Goal: Task Accomplishment & Management: Complete application form

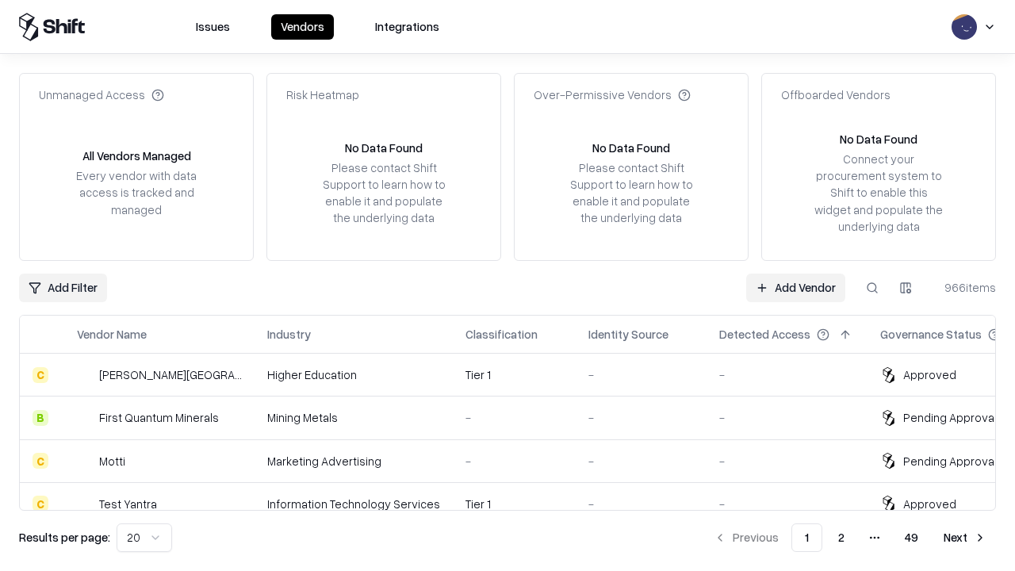
click at [796, 287] on link "Add Vendor" at bounding box center [795, 288] width 99 height 29
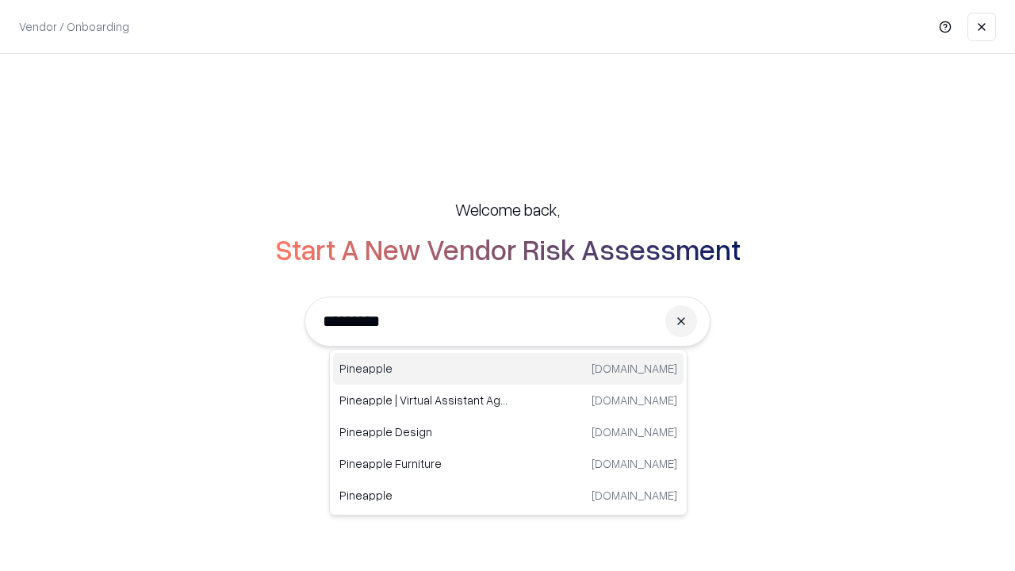
click at [508, 369] on div "Pineapple [DOMAIN_NAME]" at bounding box center [508, 369] width 351 height 32
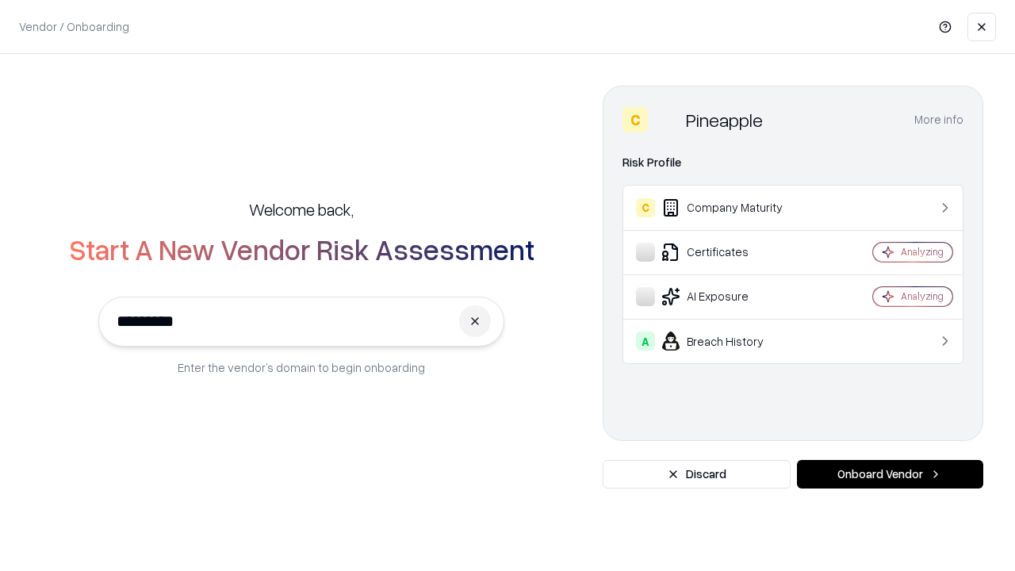
type input "*********"
click at [890, 474] on button "Onboard Vendor" at bounding box center [890, 474] width 186 height 29
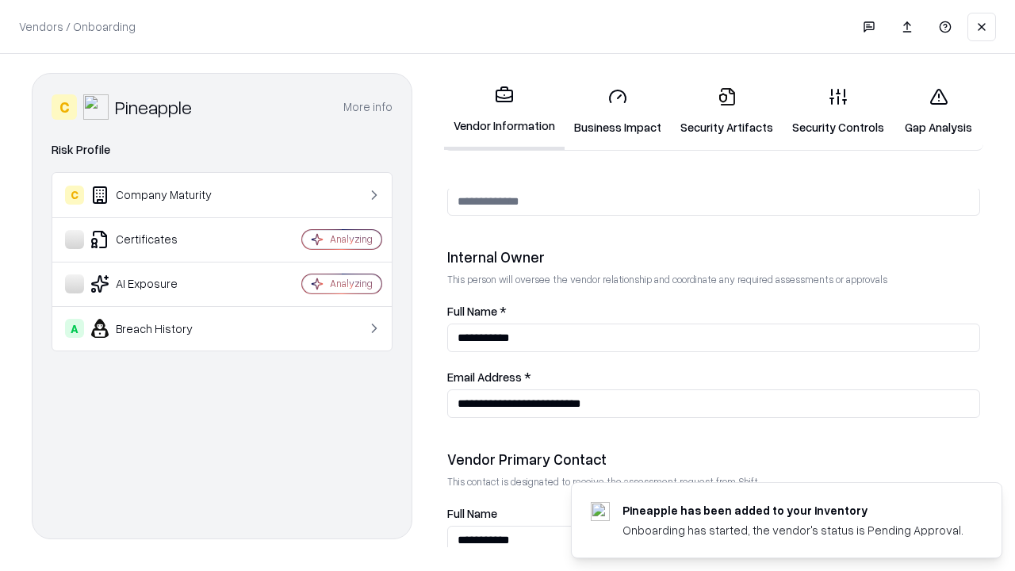
scroll to position [822, 0]
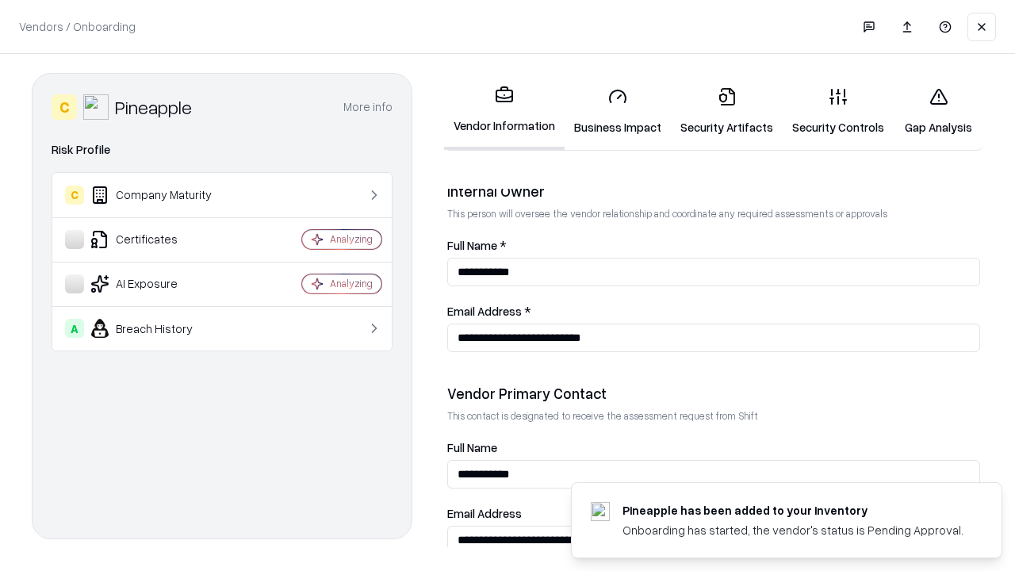
click at [618, 111] on link "Business Impact" at bounding box center [618, 112] width 106 height 74
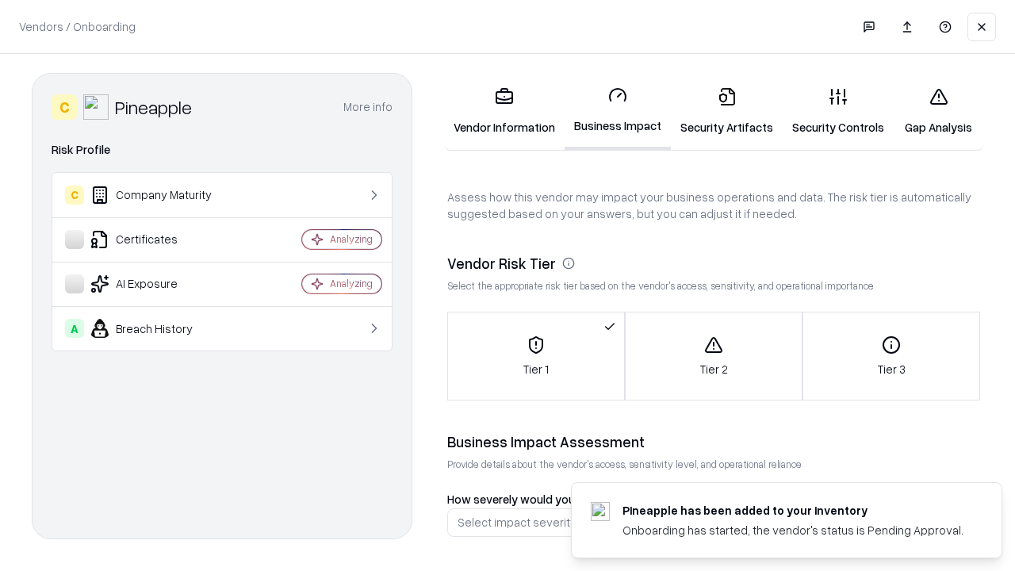
click at [727, 111] on link "Security Artifacts" at bounding box center [727, 112] width 112 height 74
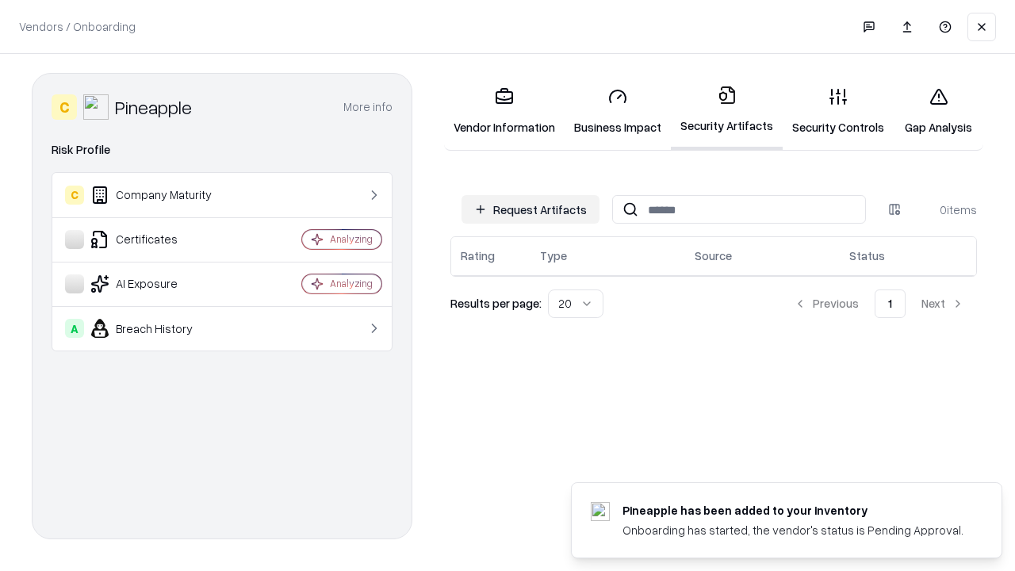
click at [531, 209] on button "Request Artifacts" at bounding box center [531, 209] width 138 height 29
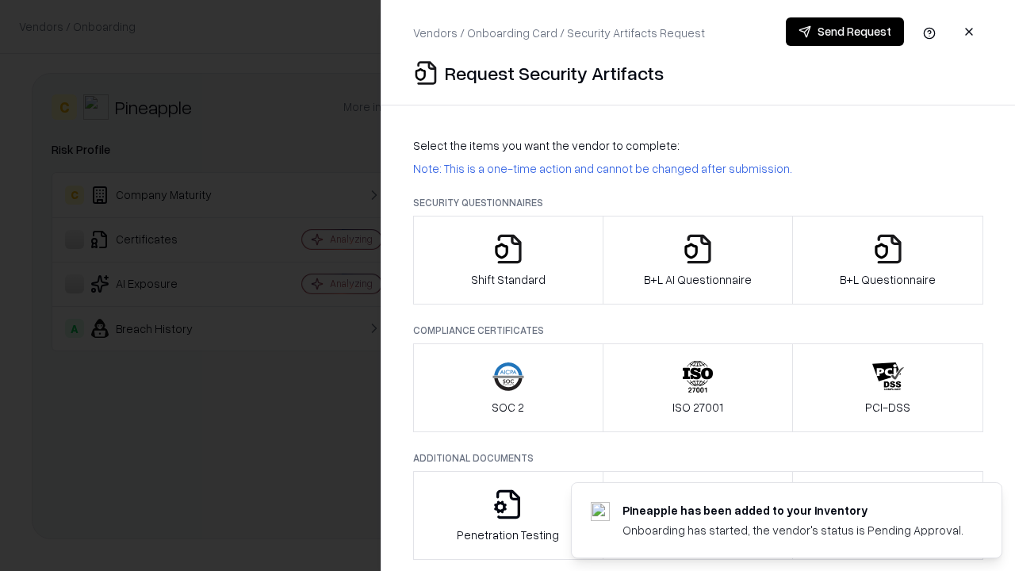
click at [508, 260] on icon "button" at bounding box center [509, 249] width 32 height 32
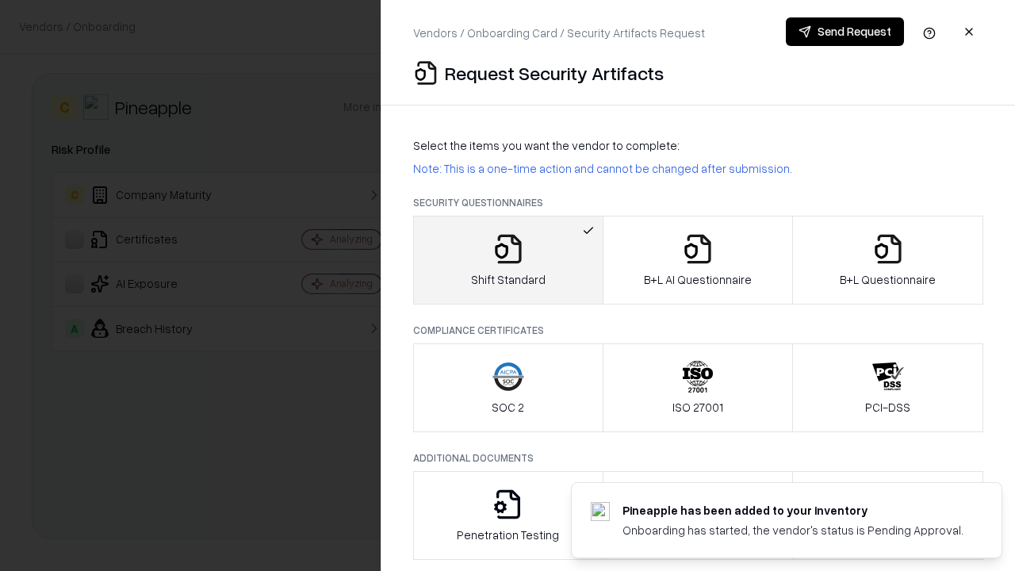
click at [845, 32] on button "Send Request" at bounding box center [845, 31] width 118 height 29
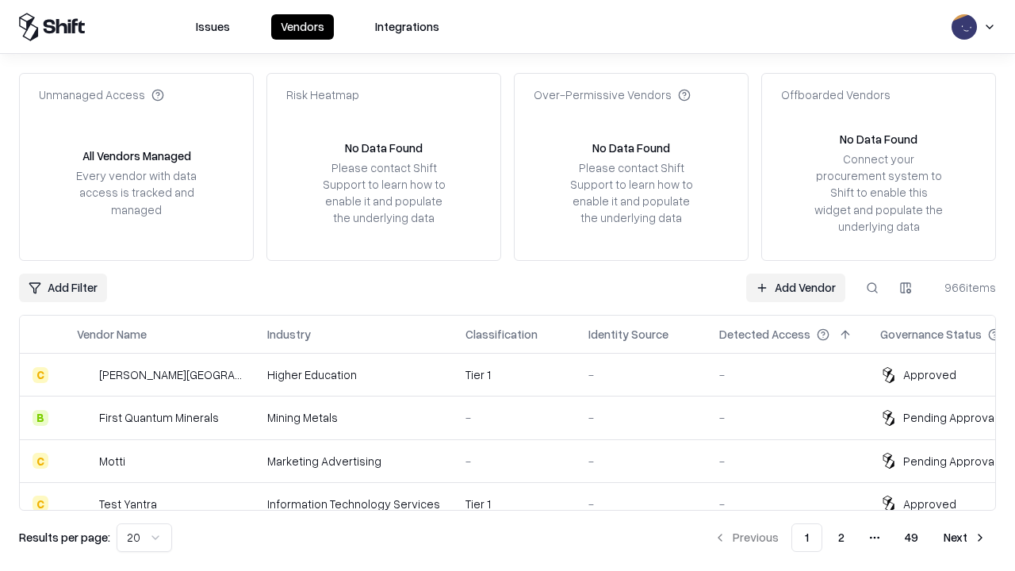
click at [873, 287] on button at bounding box center [872, 288] width 29 height 29
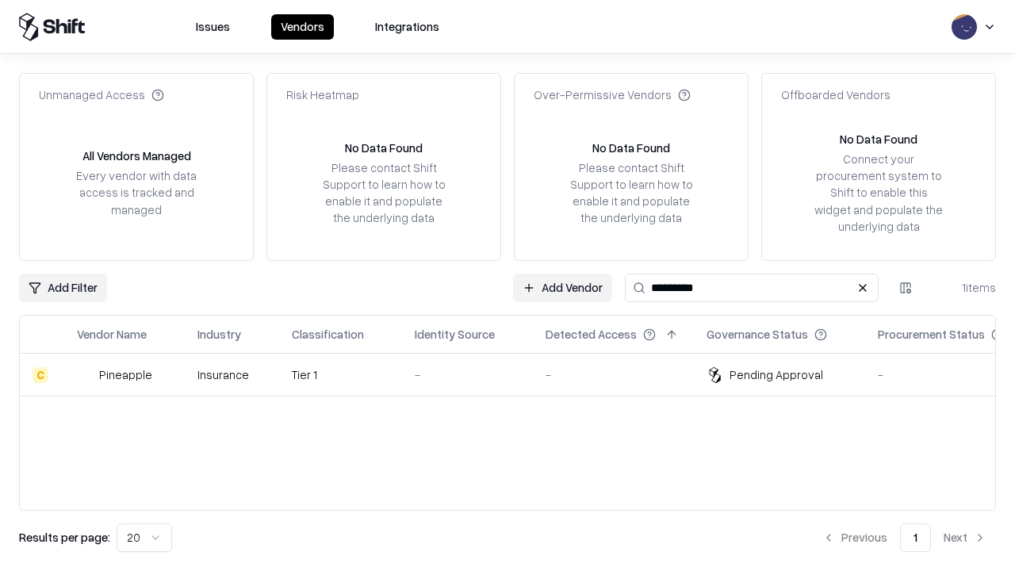
type input "*********"
click at [517, 374] on div "-" at bounding box center [468, 374] width 106 height 17
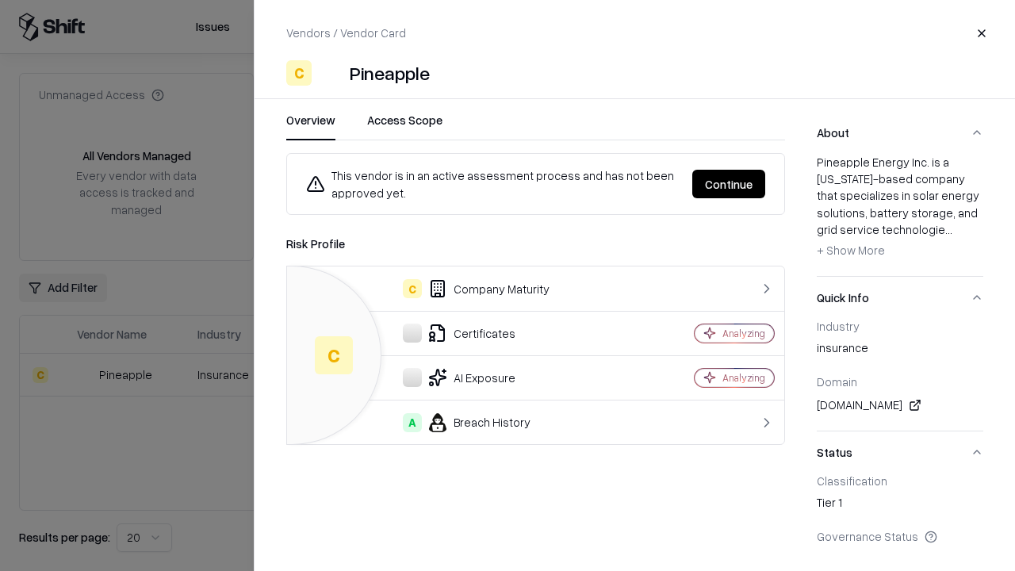
click at [729, 184] on button "Continue" at bounding box center [729, 184] width 73 height 29
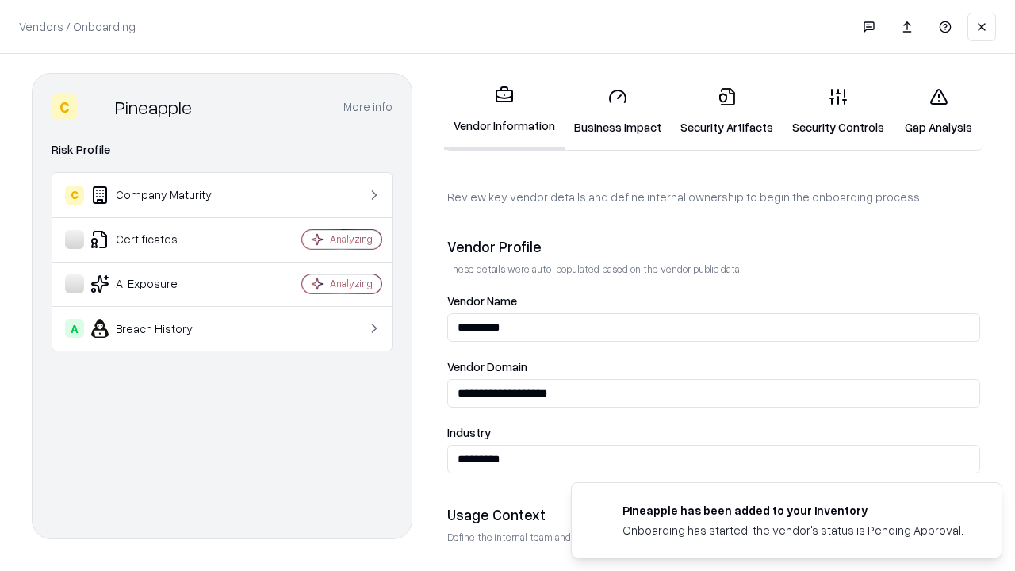
click at [727, 111] on link "Security Artifacts" at bounding box center [727, 112] width 112 height 74
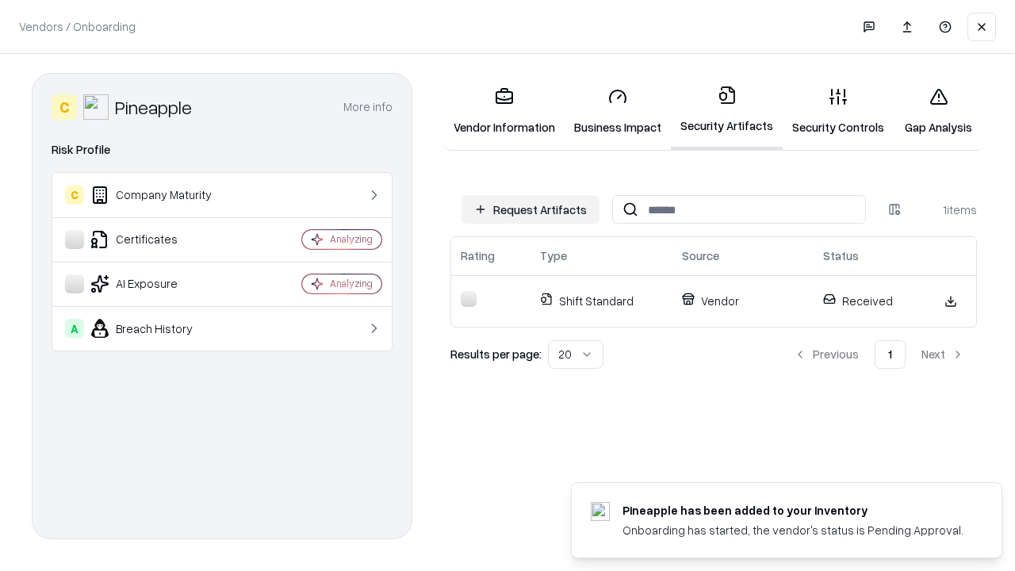
click at [938, 111] on link "Gap Analysis" at bounding box center [939, 112] width 90 height 74
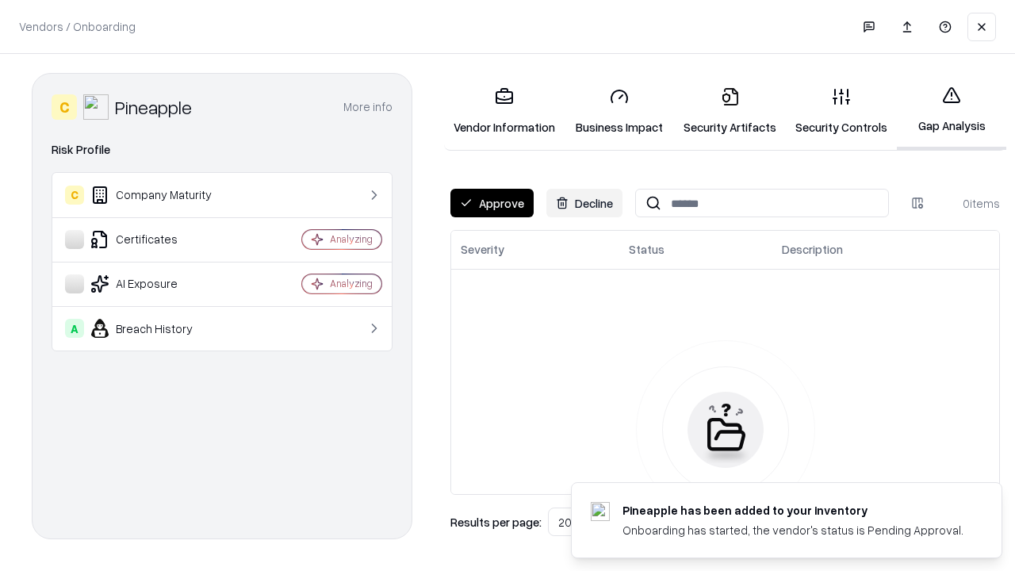
click at [492, 203] on button "Approve" at bounding box center [492, 203] width 83 height 29
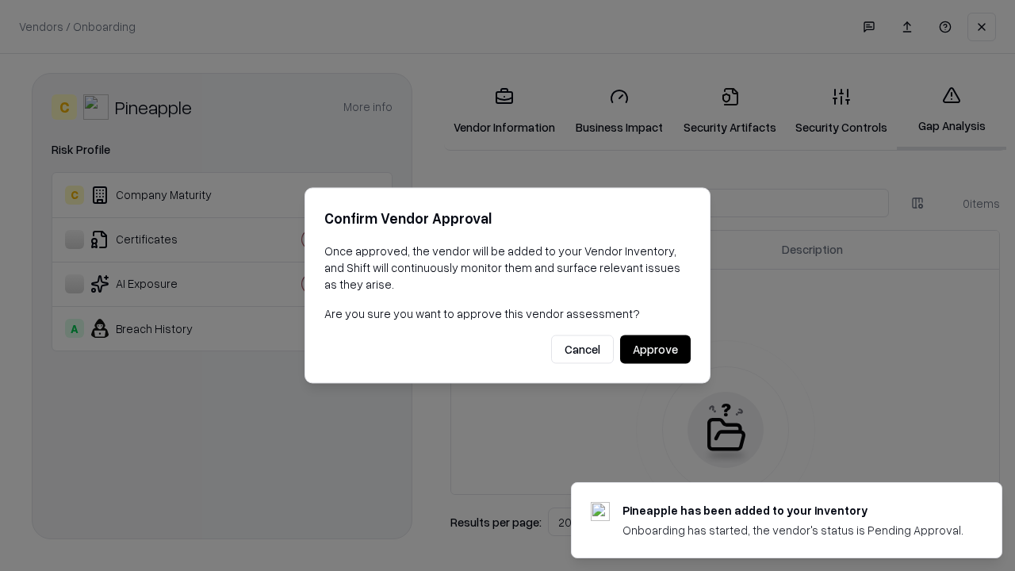
click at [655, 349] on button "Approve" at bounding box center [655, 350] width 71 height 29
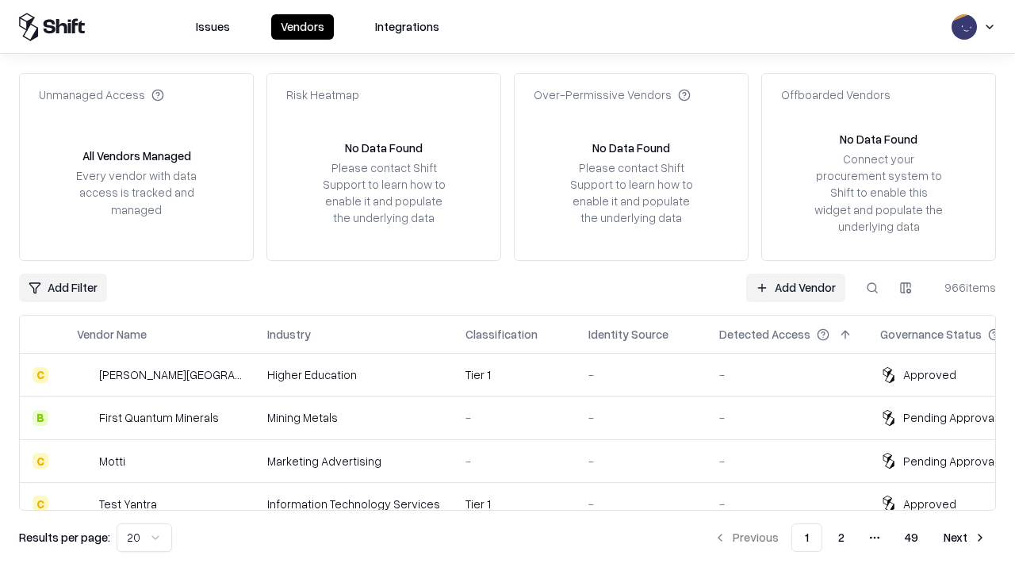
type input "*********"
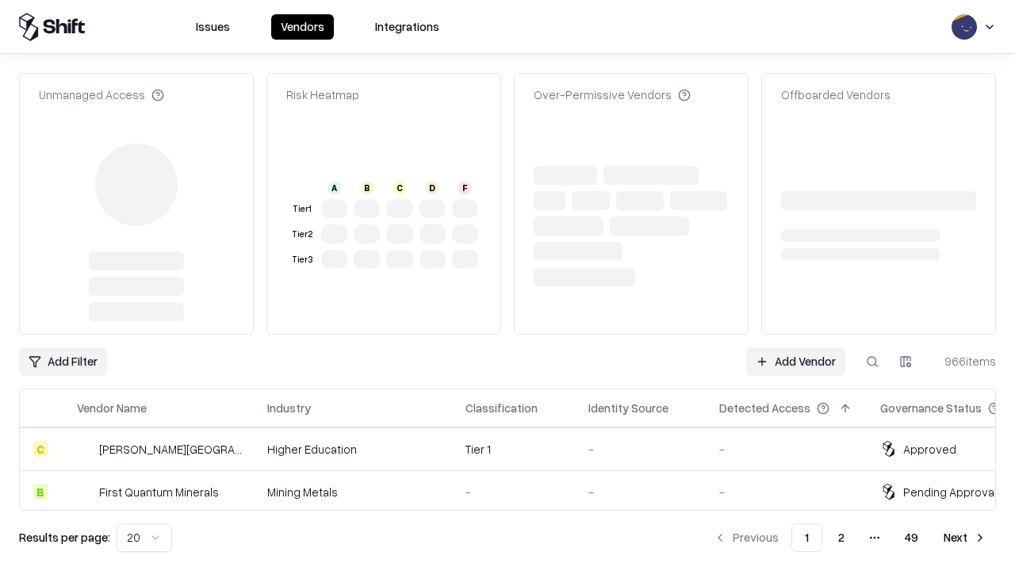
click at [796, 347] on link "Add Vendor" at bounding box center [795, 361] width 99 height 29
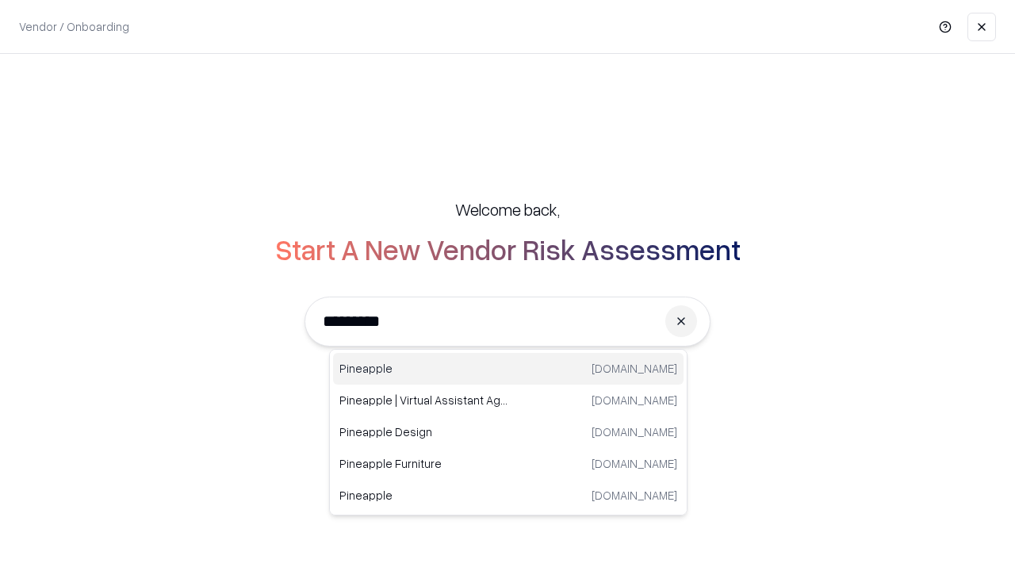
click at [508, 369] on div "Pineapple [DOMAIN_NAME]" at bounding box center [508, 369] width 351 height 32
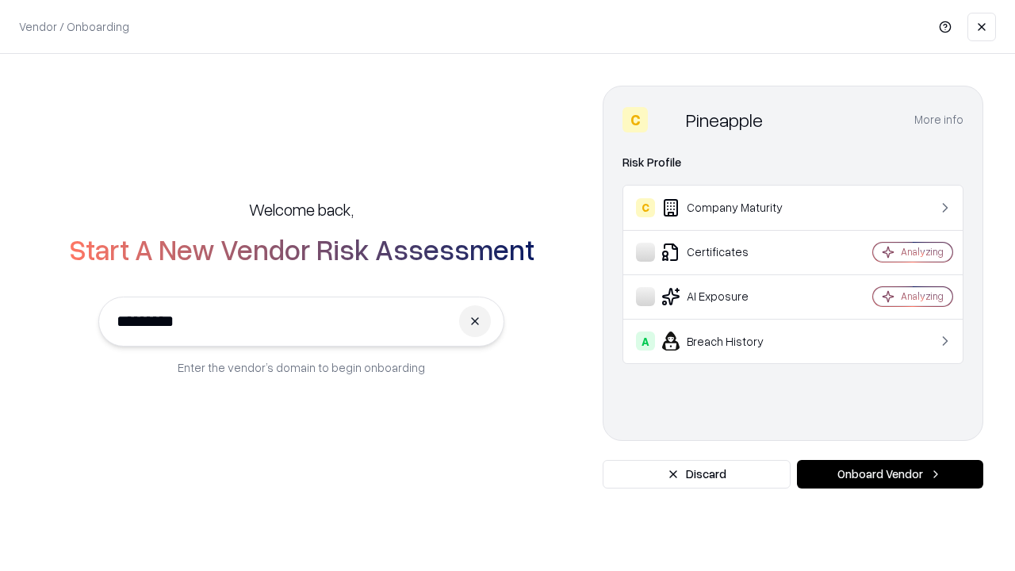
type input "*********"
click at [890, 474] on button "Onboard Vendor" at bounding box center [890, 474] width 186 height 29
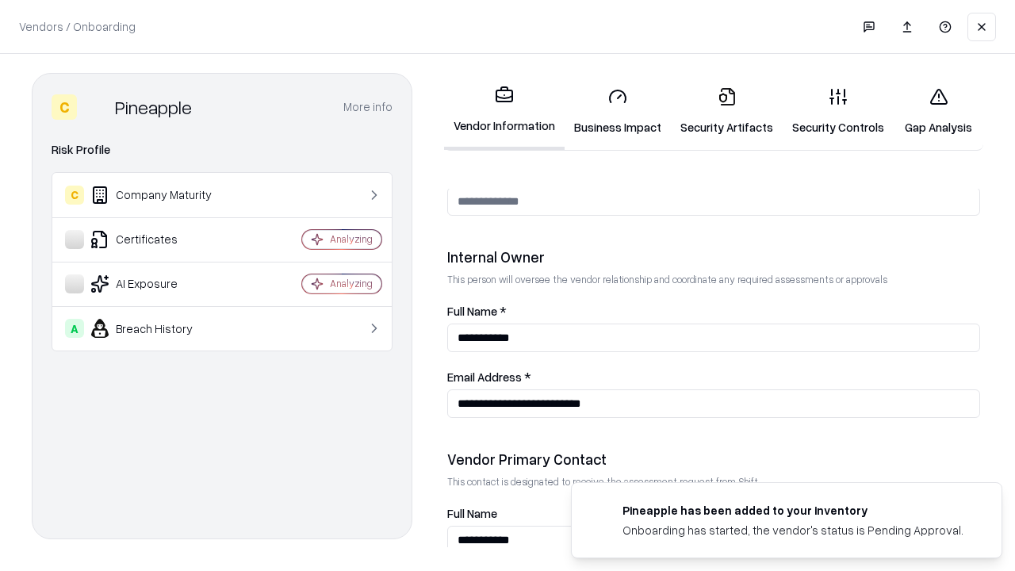
scroll to position [822, 0]
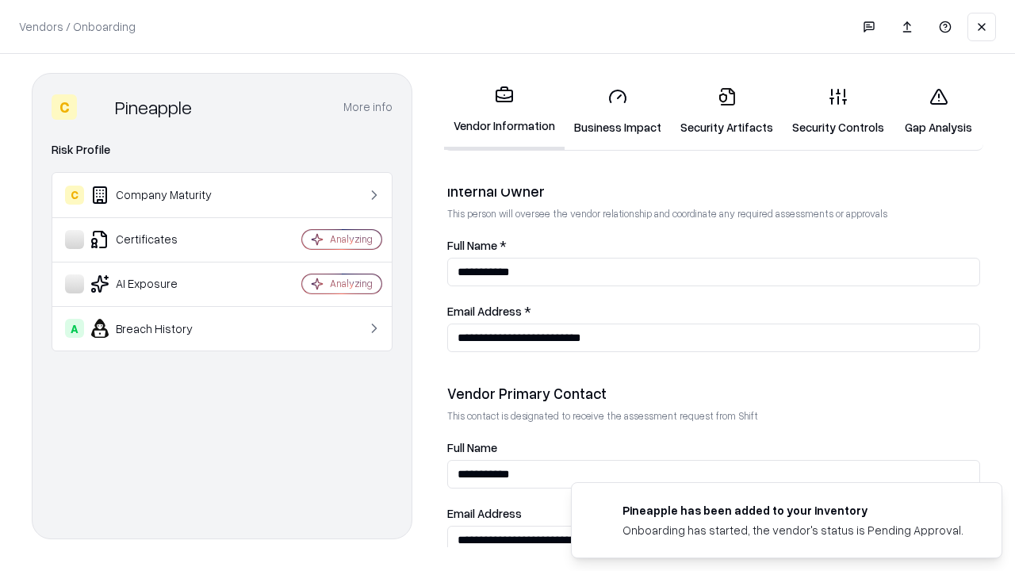
click at [938, 111] on link "Gap Analysis" at bounding box center [939, 112] width 90 height 74
